Goal: Information Seeking & Learning: Find specific fact

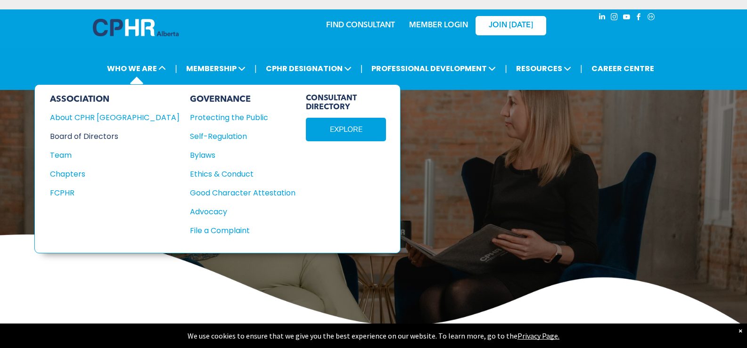
click at [85, 134] on div "Board of Directors" at bounding box center [108, 137] width 117 height 12
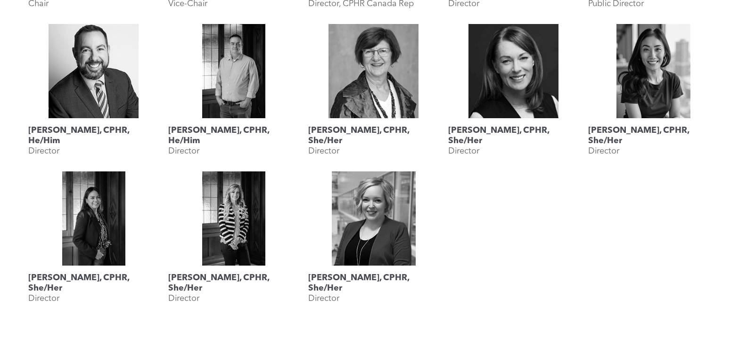
scroll to position [754, 0]
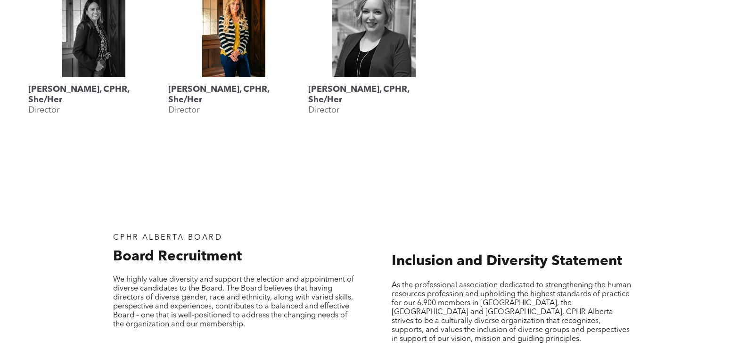
click at [234, 41] on link "Megan Vaughan, CPHR, She/Her" at bounding box center [233, 30] width 131 height 94
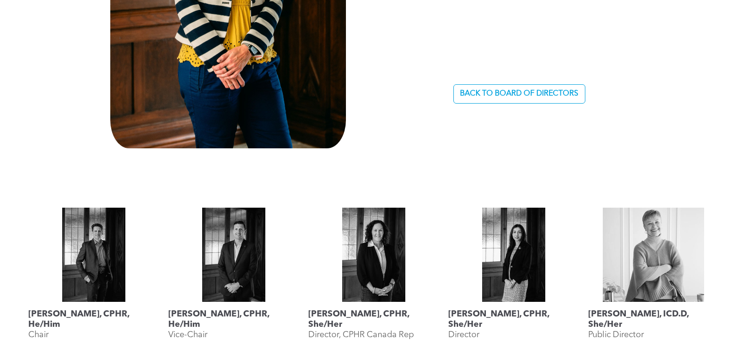
scroll to position [518, 0]
